Goal: Transaction & Acquisition: Purchase product/service

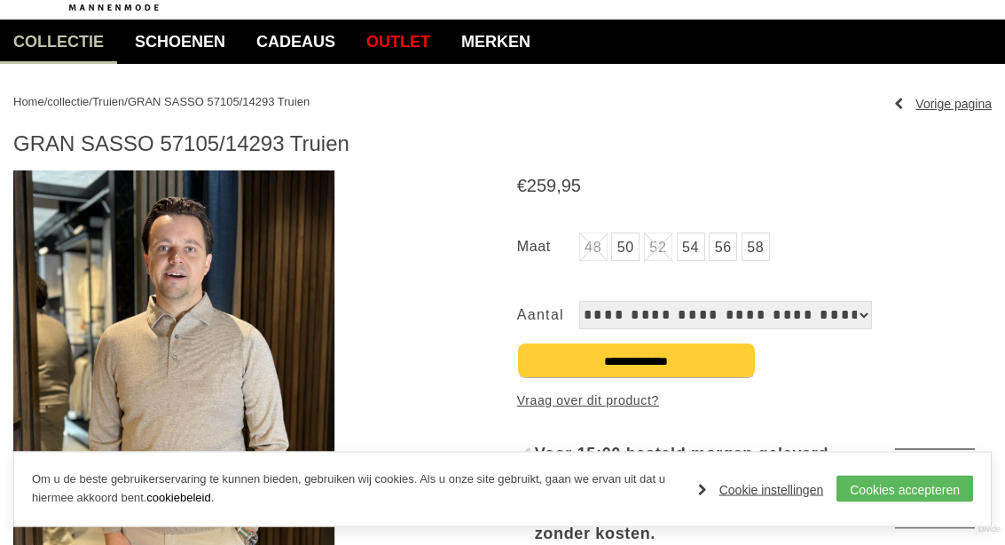
scroll to position [127, 0]
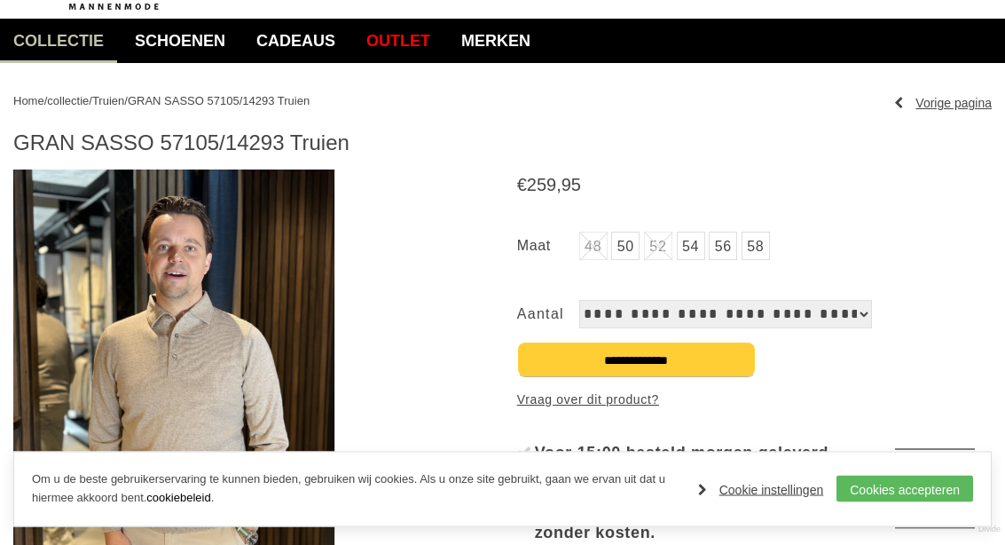
click at [749, 244] on link "58" at bounding box center [756, 246] width 28 height 28
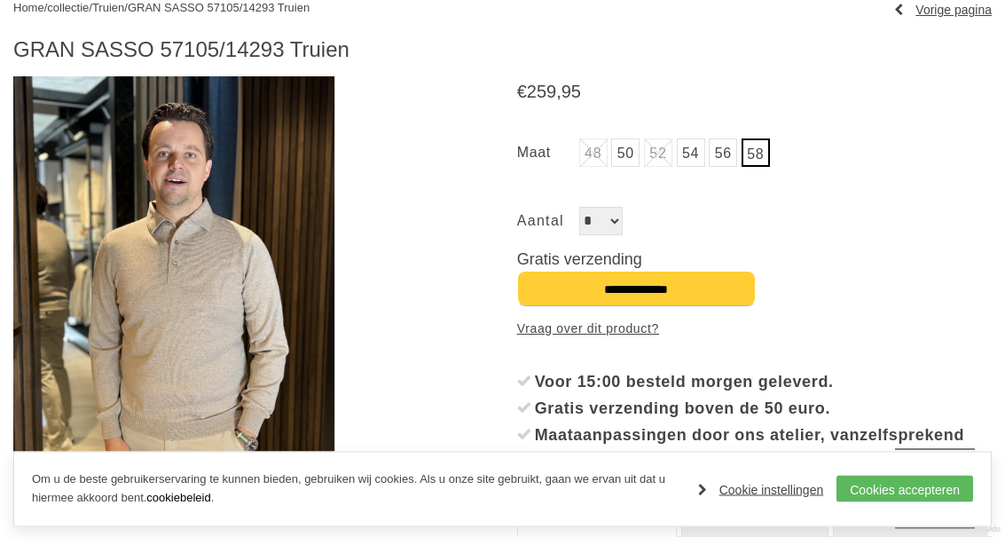
scroll to position [220, 0]
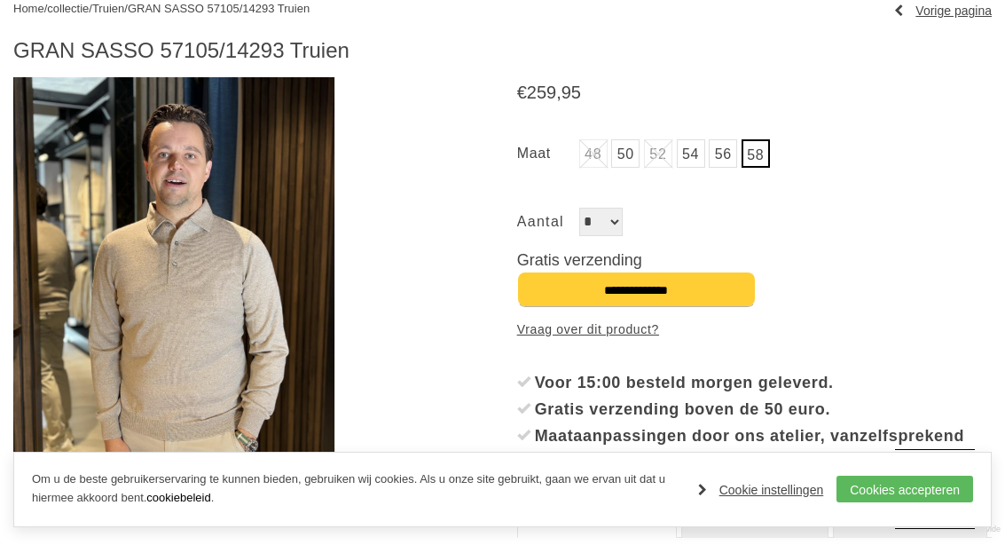
click at [647, 275] on input "**********" at bounding box center [636, 288] width 239 height 35
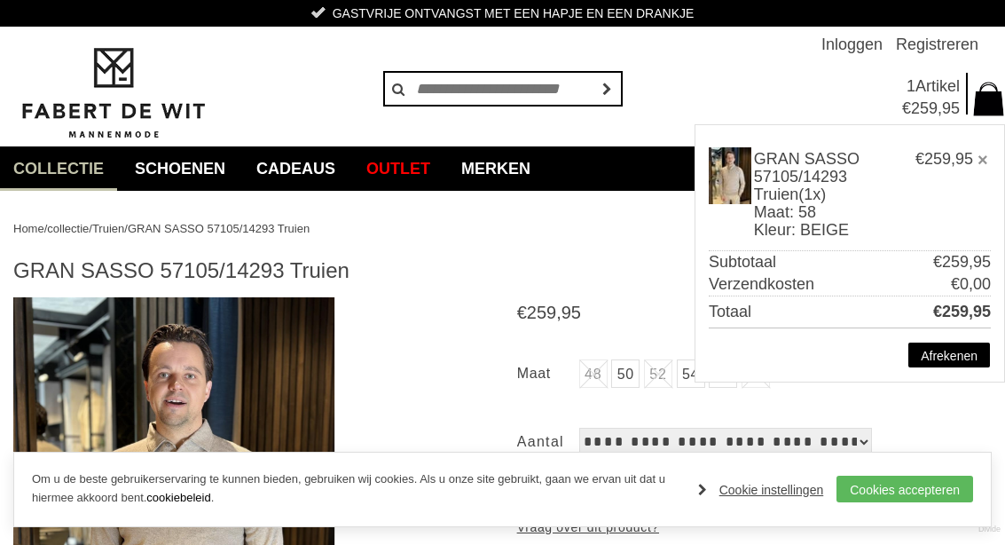
click at [533, 176] on link "Merken" at bounding box center [496, 168] width 96 height 44
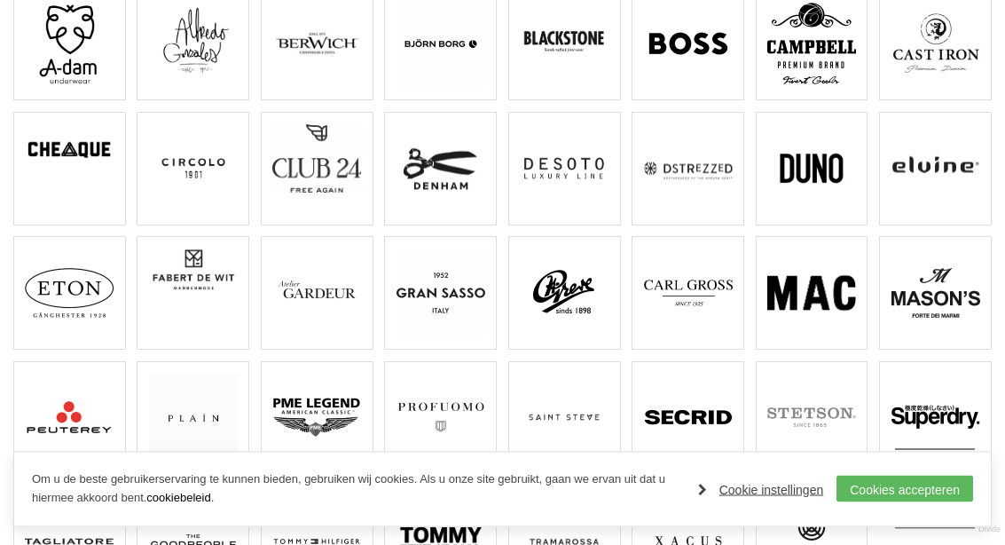
scroll to position [279, 0]
click at [440, 294] on img at bounding box center [440, 292] width 89 height 89
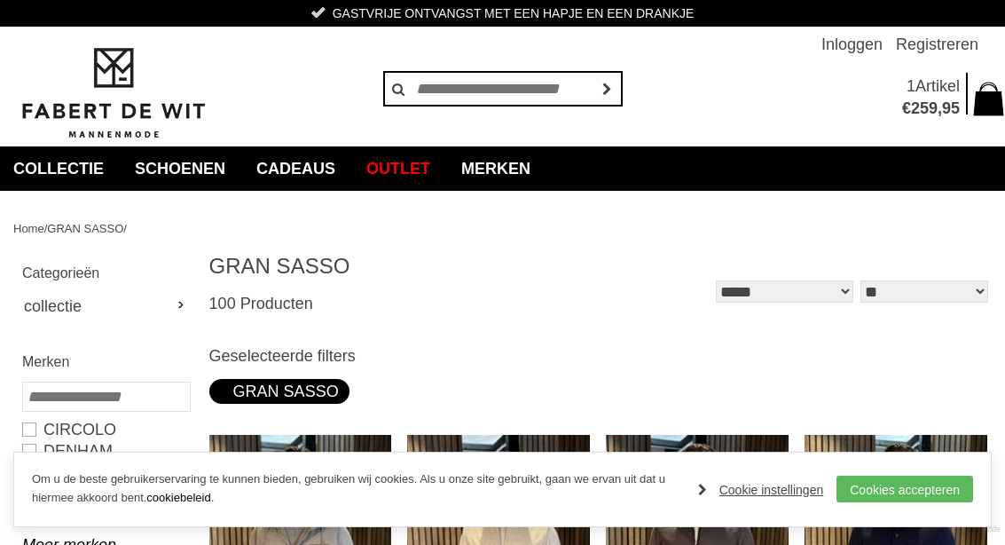
click at [903, 488] on link "Cookies accepteren" at bounding box center [904, 488] width 137 height 27
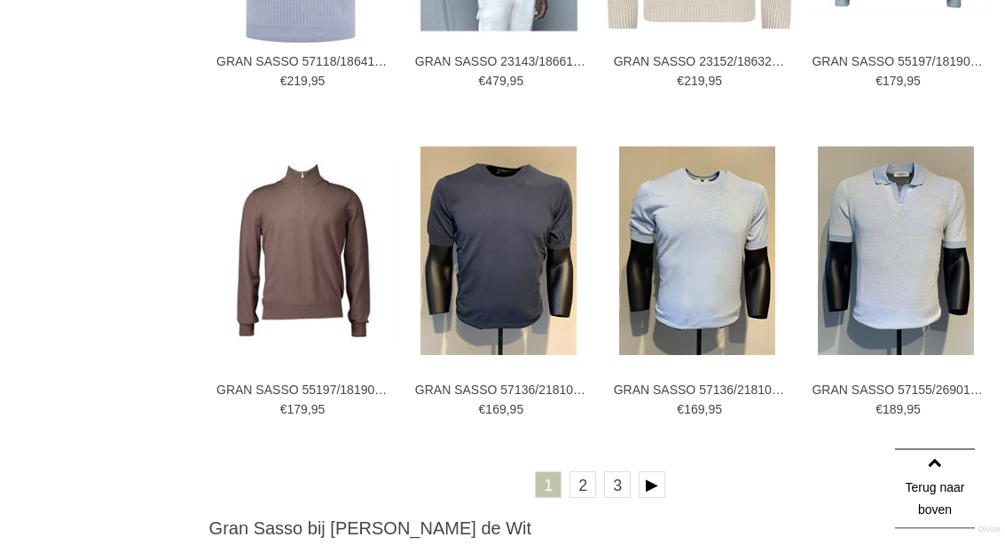
scroll to position [2931, 0]
click at [659, 480] on link at bounding box center [652, 484] width 27 height 27
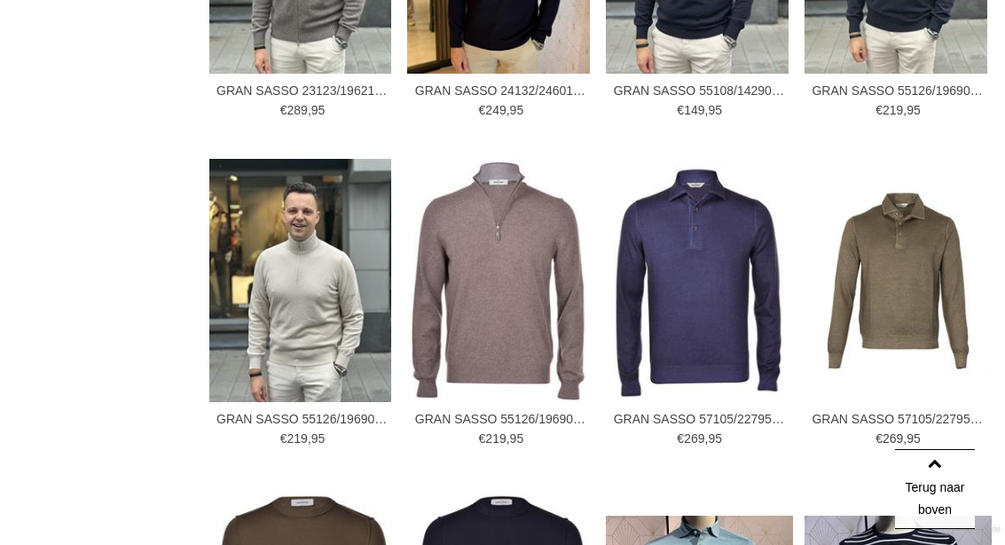
scroll to position [2552, 0]
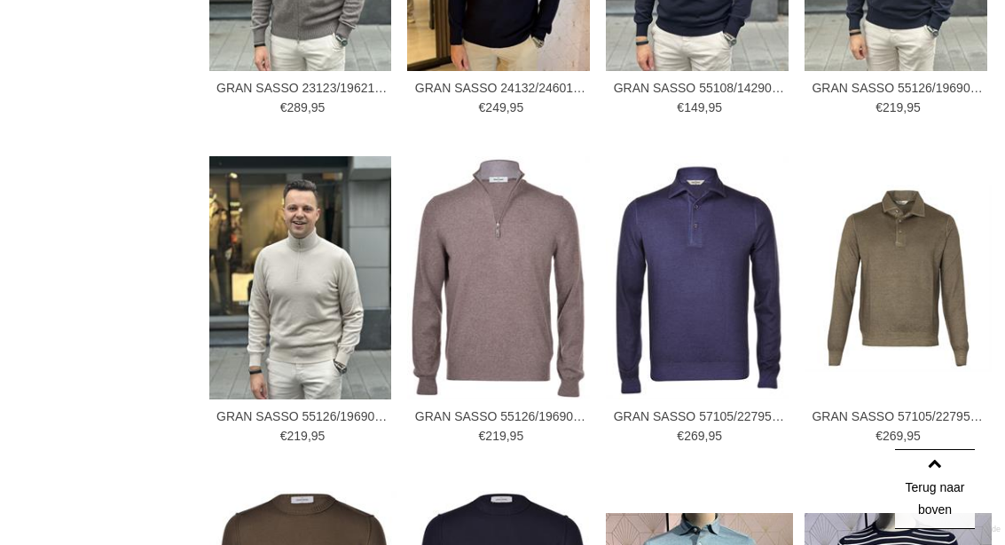
click at [902, 282] on img at bounding box center [897, 277] width 187 height 187
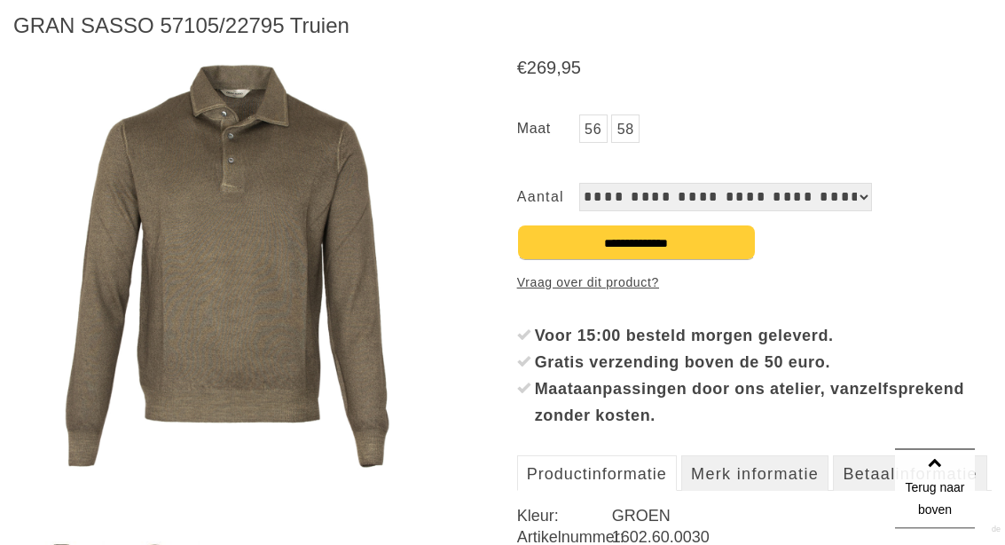
scroll to position [172, 0]
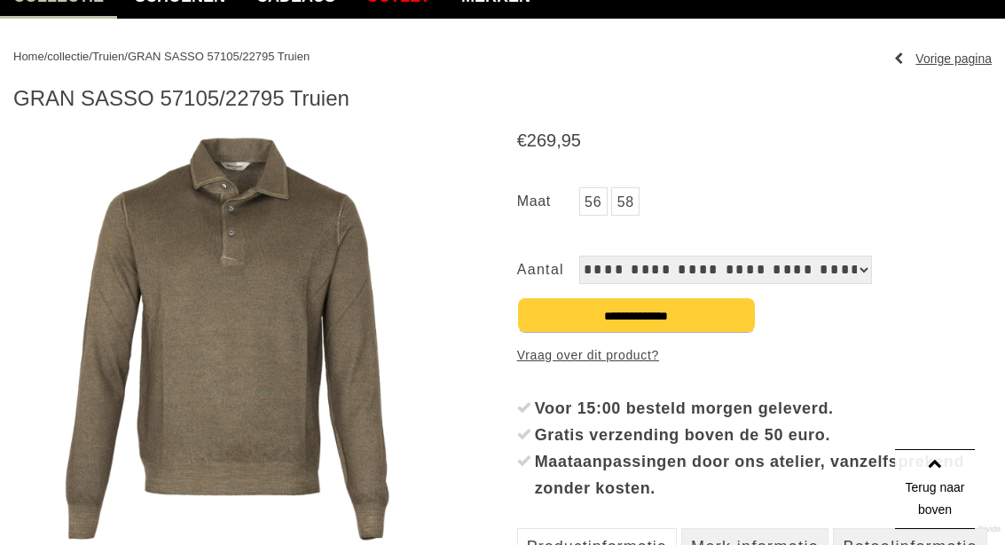
click at [630, 210] on link "58" at bounding box center [625, 201] width 28 height 28
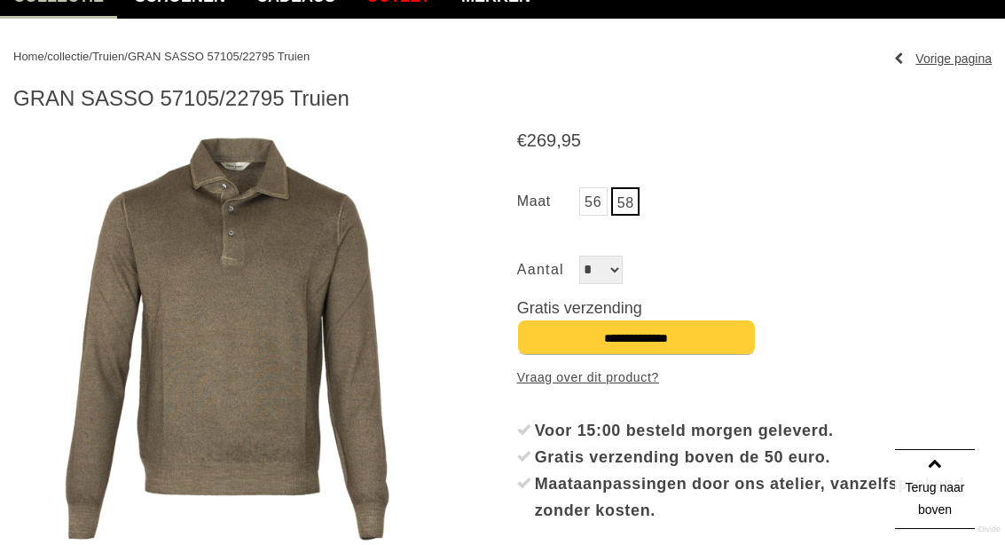
click at [627, 341] on input "**********" at bounding box center [636, 336] width 239 height 35
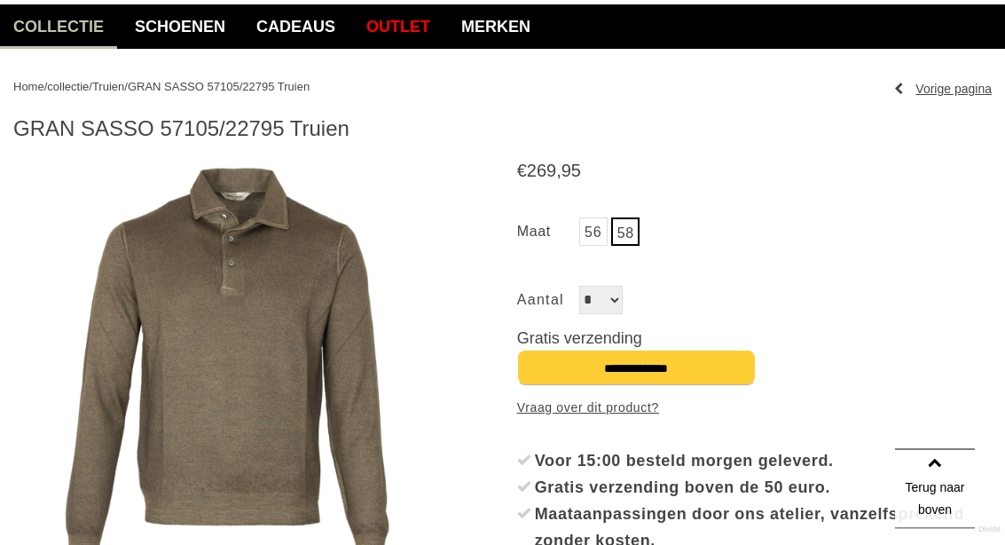
scroll to position [142, 0]
click at [608, 367] on input "**********" at bounding box center [636, 366] width 239 height 35
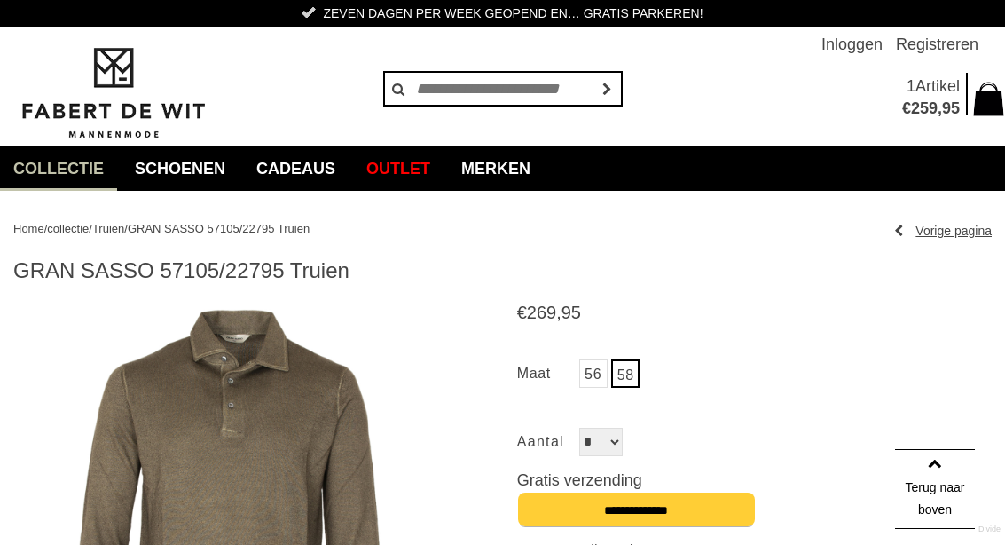
scroll to position [219, 0]
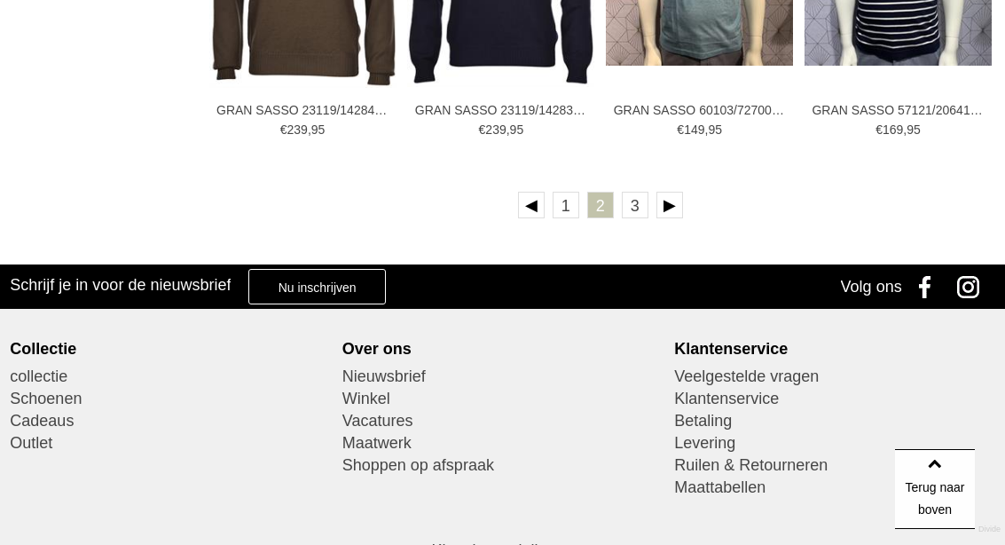
scroll to position [3161, 0]
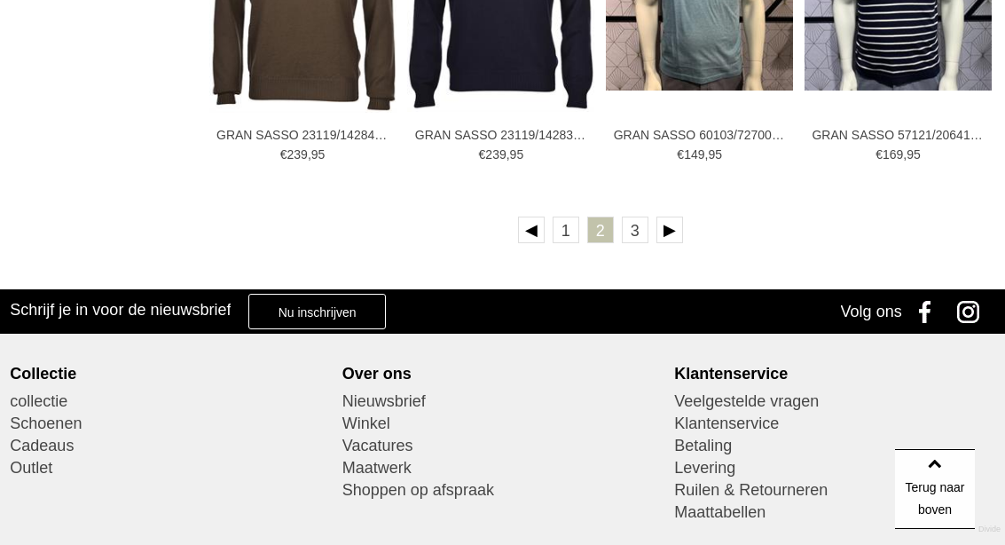
click at [669, 226] on link at bounding box center [669, 229] width 27 height 27
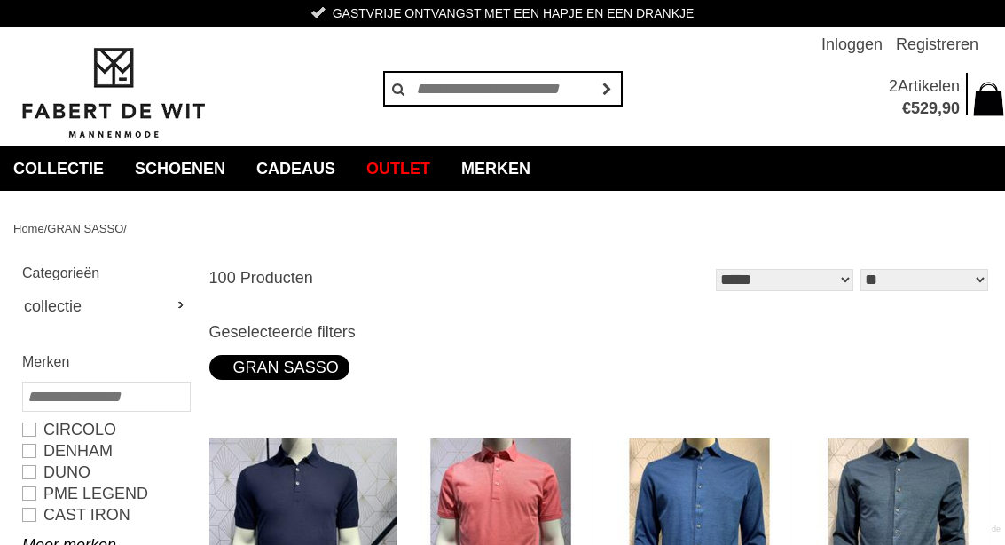
click at [930, 103] on span "529" at bounding box center [924, 108] width 27 height 18
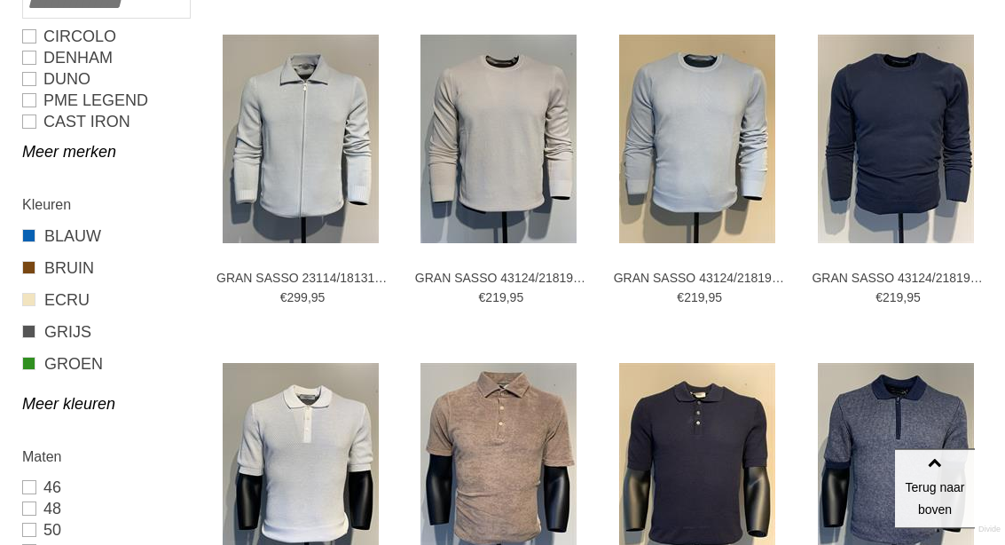
scroll to position [396, 0]
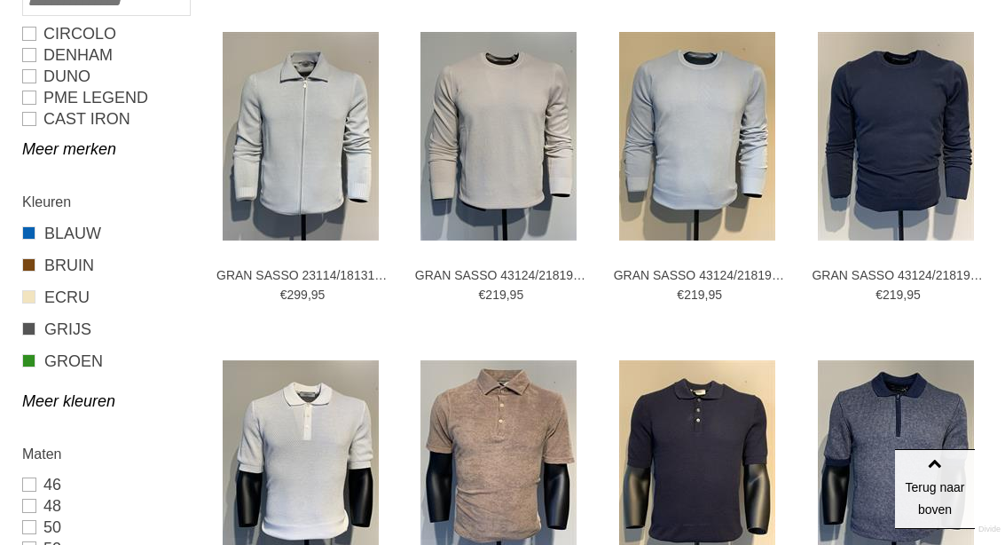
click at [67, 362] on link "GROEN" at bounding box center [105, 360] width 167 height 23
type input "***"
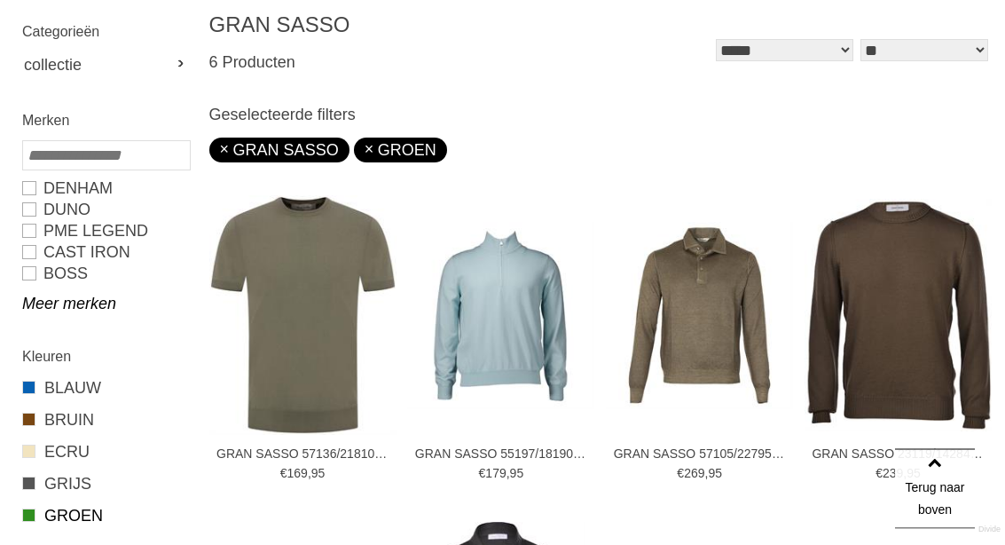
scroll to position [240, 0]
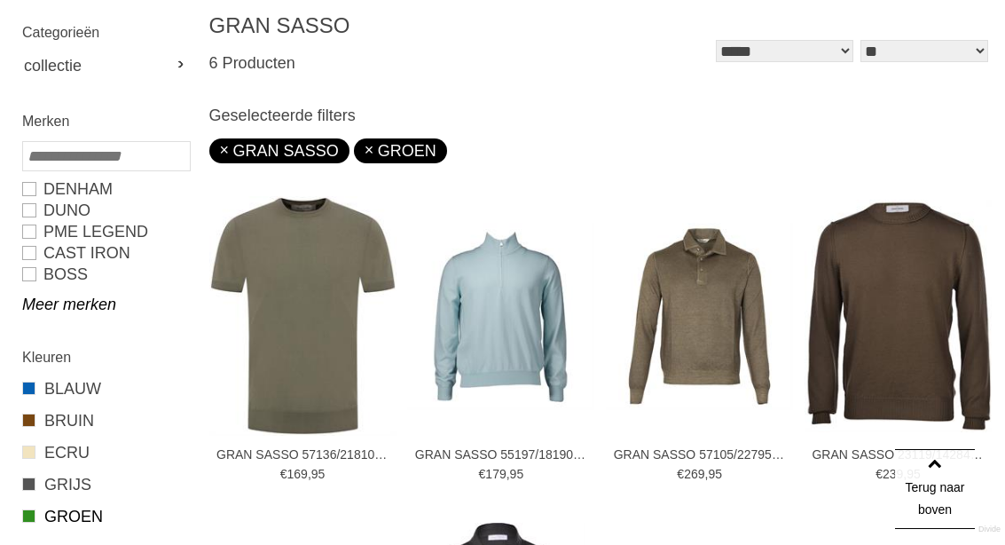
click at [710, 323] on img at bounding box center [699, 316] width 187 height 187
